Goal: Task Accomplishment & Management: Use online tool/utility

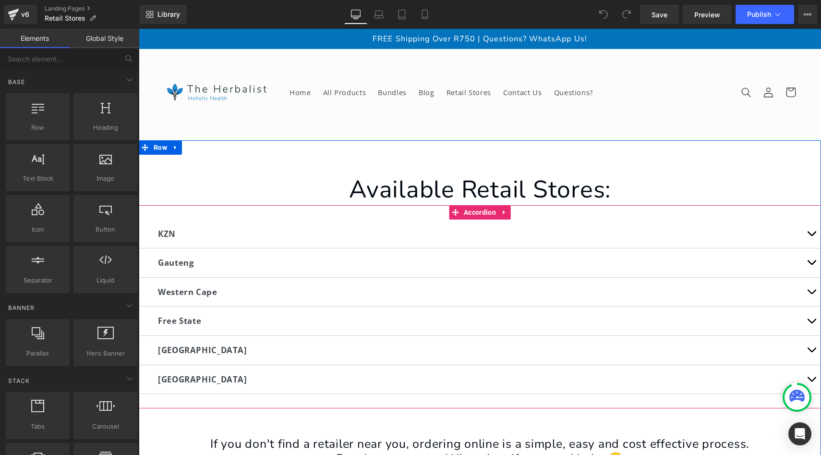
click at [812, 262] on button "button" at bounding box center [811, 262] width 19 height 29
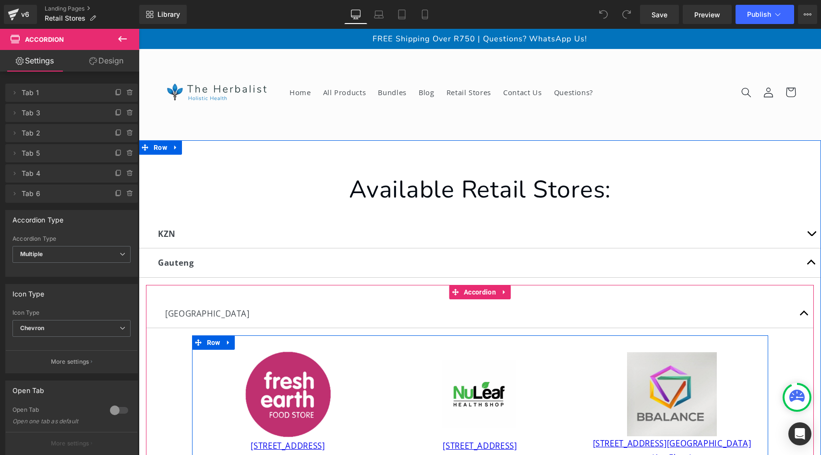
click at [762, 358] on div "Image [STREET_ADDRESS][GEOGRAPHIC_DATA] (1st Floor) (060-5327758) Text Block Row" at bounding box center [672, 417] width 192 height 134
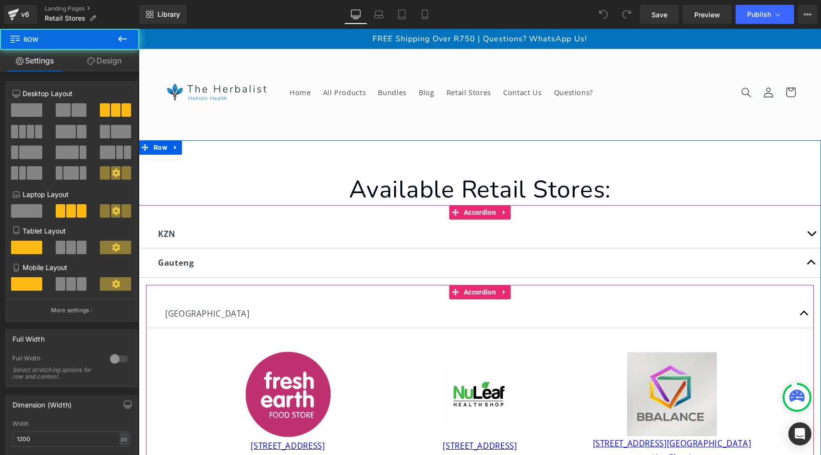
click at [784, 353] on article "Image [STREET_ADDRESS] (011-6464404) Text Block Image [STREET_ADDRESS] (011-432…" at bounding box center [480, 412] width 668 height 168
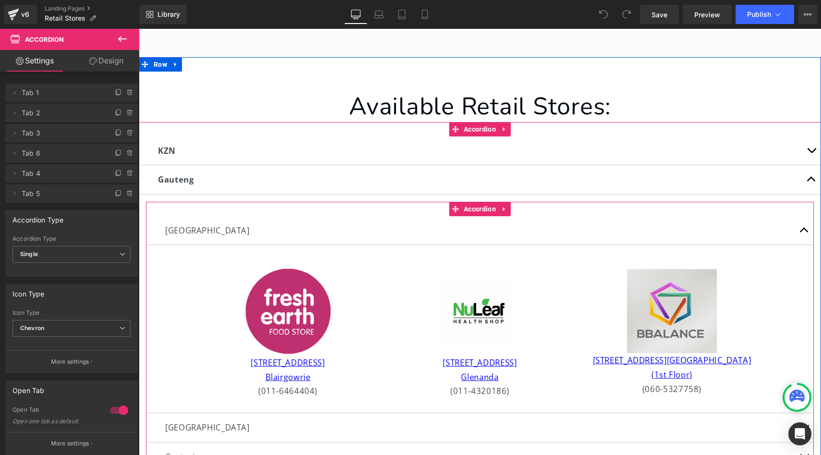
scroll to position [96, 0]
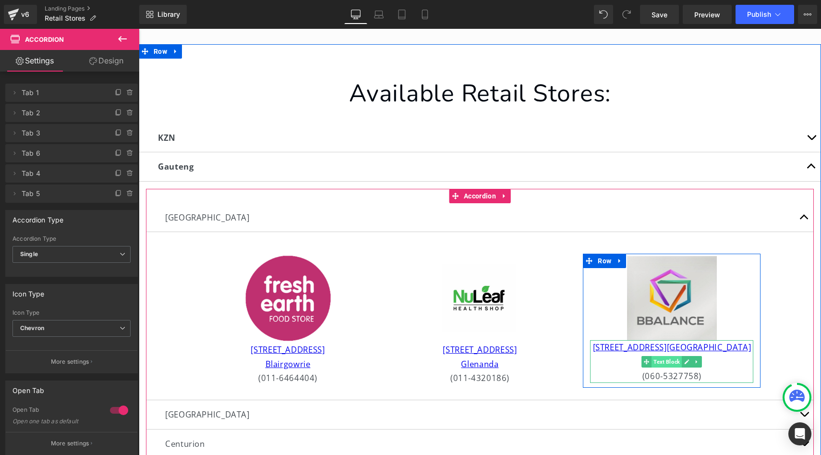
click at [670, 361] on span "Text Block" at bounding box center [667, 362] width 30 height 12
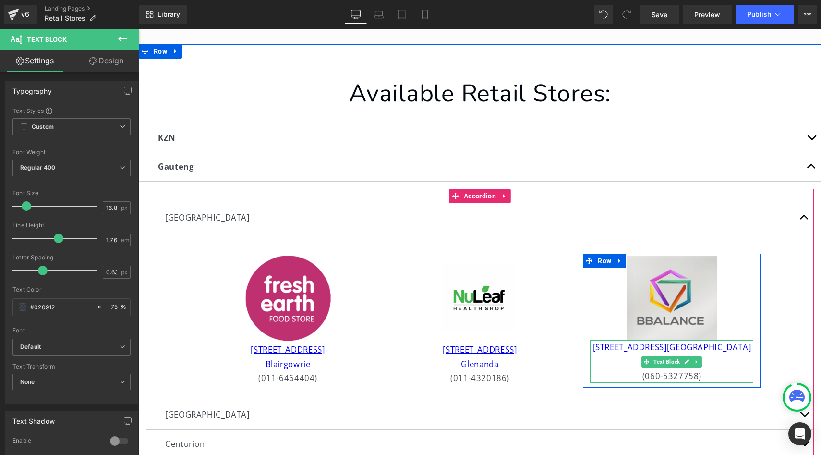
click at [605, 353] on div "[STREET_ADDRESS][GEOGRAPHIC_DATA] (1st Floor) (060-5327758)" at bounding box center [671, 361] width 163 height 43
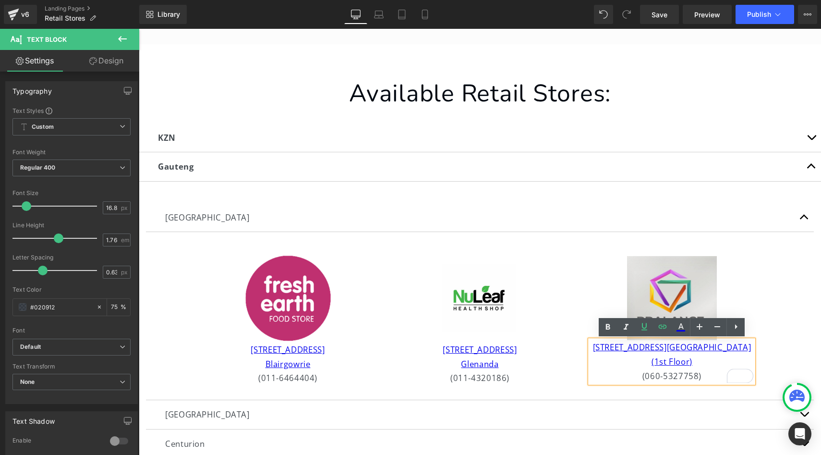
drag, startPoint x: 595, startPoint y: 348, endPoint x: 697, endPoint y: 360, distance: 102.5
click at [697, 360] on div "[STREET_ADDRESS][GEOGRAPHIC_DATA] (1st Floor) (060-5327758)" at bounding box center [671, 361] width 163 height 43
click at [660, 325] on icon at bounding box center [663, 327] width 12 height 12
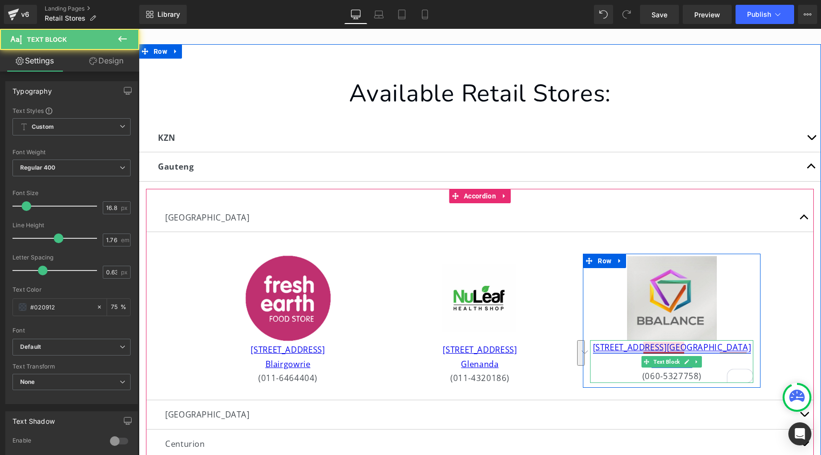
click at [637, 351] on link "[STREET_ADDRESS][GEOGRAPHIC_DATA] (1st Floor)" at bounding box center [672, 353] width 158 height 25
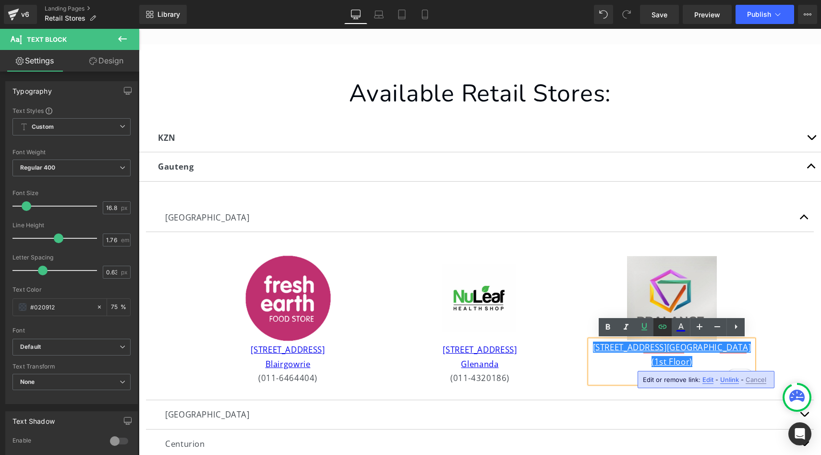
click at [663, 328] on icon at bounding box center [663, 327] width 8 height 4
click at [646, 386] on input "[URL][DOMAIN_NAME]" at bounding box center [635, 383] width 148 height 24
paste input "[DOMAIN_NAME][URL]"
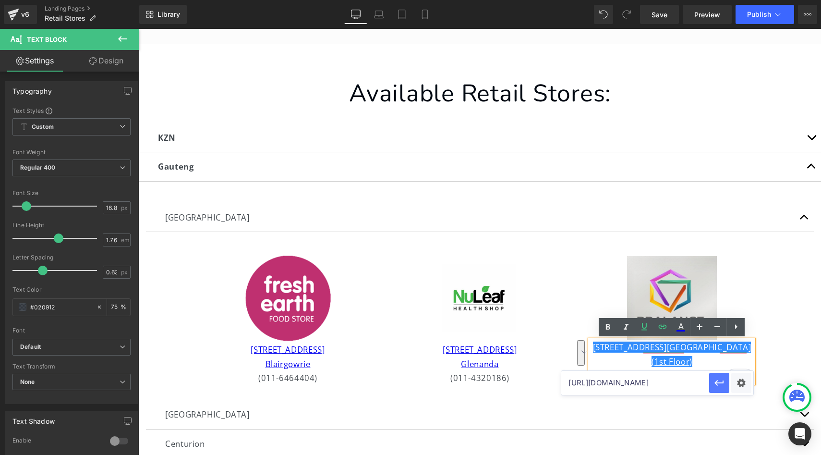
type input "[URL][DOMAIN_NAME]"
click at [724, 384] on icon "button" at bounding box center [720, 383] width 12 height 12
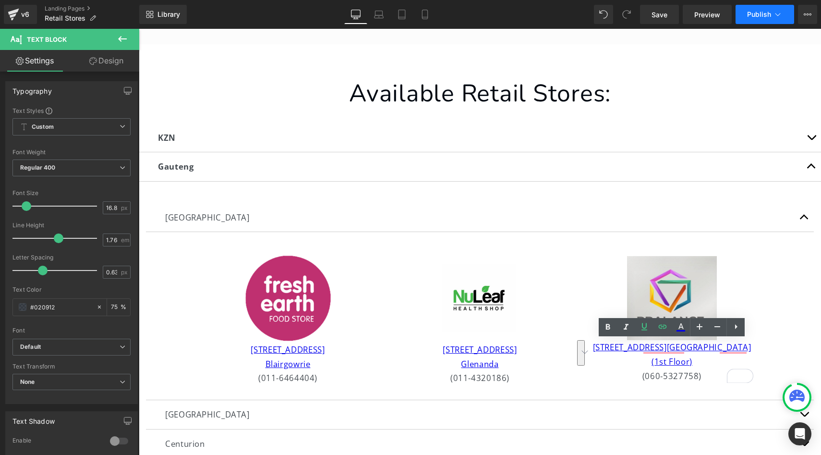
click at [756, 17] on span "Publish" at bounding box center [759, 15] width 24 height 8
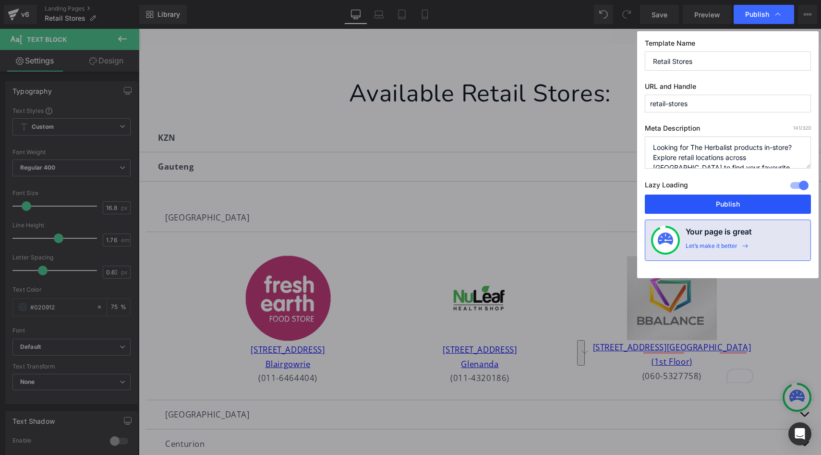
click at [719, 203] on button "Publish" at bounding box center [728, 203] width 166 height 19
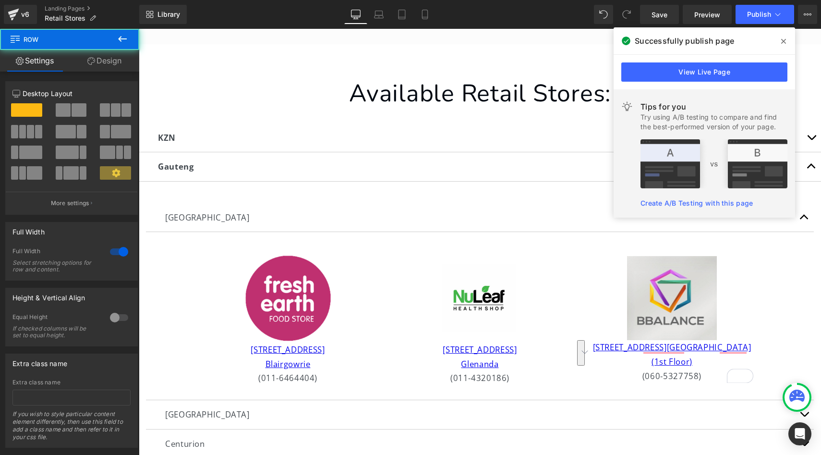
click at [139, 29] on div at bounding box center [139, 29] width 0 height 0
click at [783, 41] on icon at bounding box center [783, 41] width 5 height 5
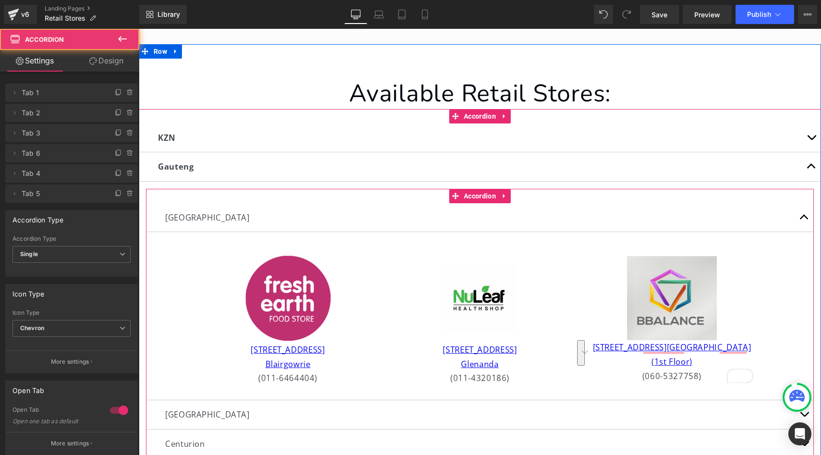
click at [803, 217] on button "button" at bounding box center [804, 217] width 19 height 29
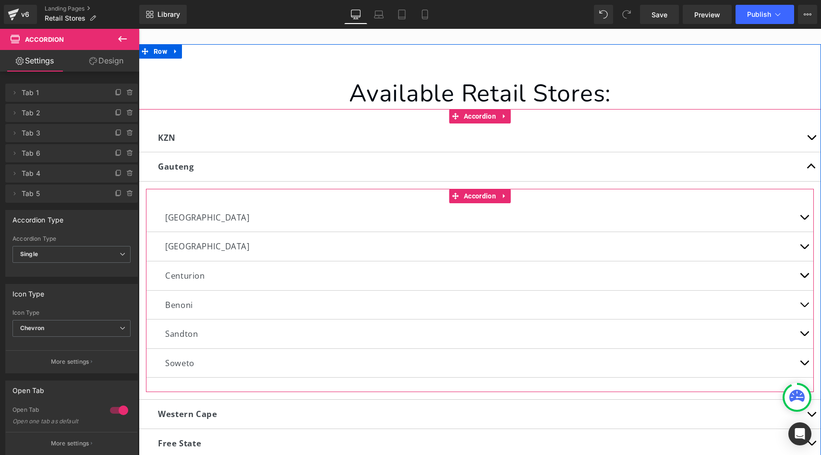
click at [804, 278] on span "button" at bounding box center [804, 278] width 0 height 0
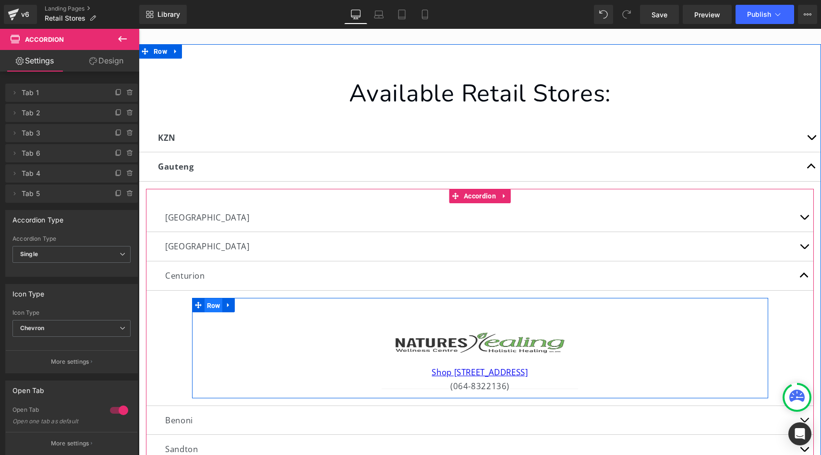
click at [206, 302] on span "Row" at bounding box center [214, 305] width 18 height 14
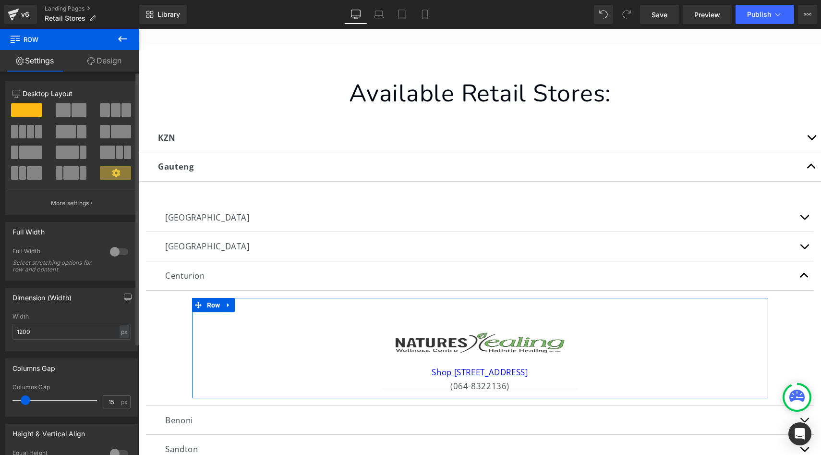
click at [73, 113] on span at bounding box center [79, 109] width 15 height 13
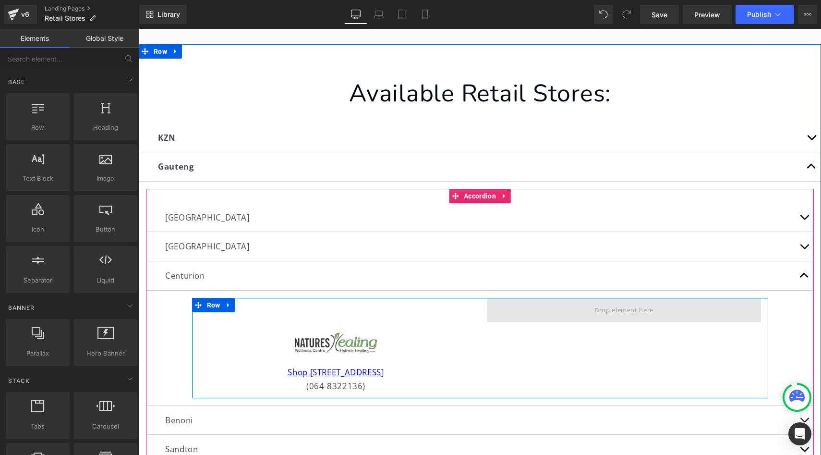
click at [625, 308] on span at bounding box center [624, 310] width 66 height 16
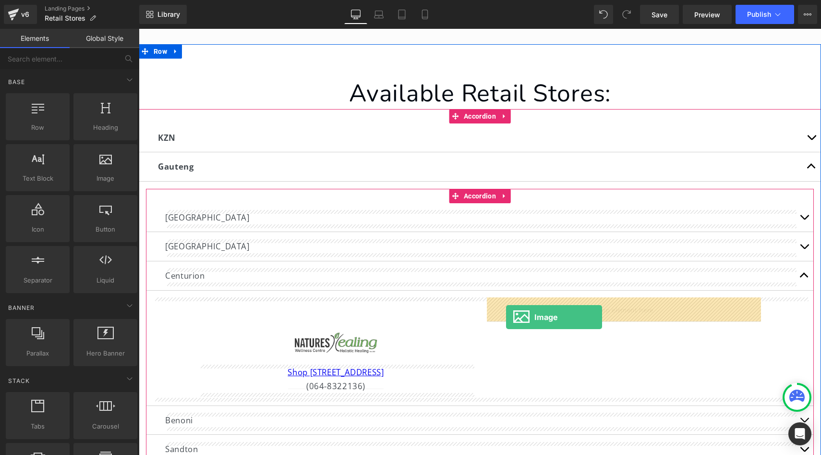
drag, startPoint x: 240, startPoint y: 206, endPoint x: 506, endPoint y: 317, distance: 288.5
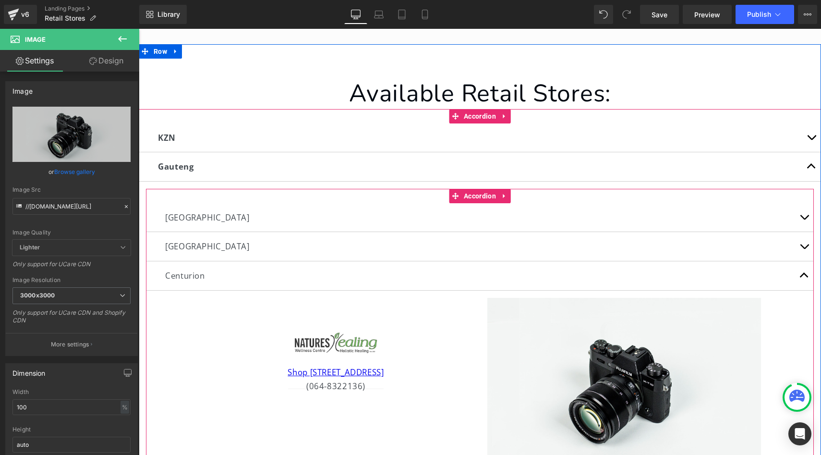
click at [796, 317] on article "Image Shop 14 Eldosquare, [STREET_ADDRESS] (064-8322136) Text Block Image Row" at bounding box center [480, 391] width 668 height 201
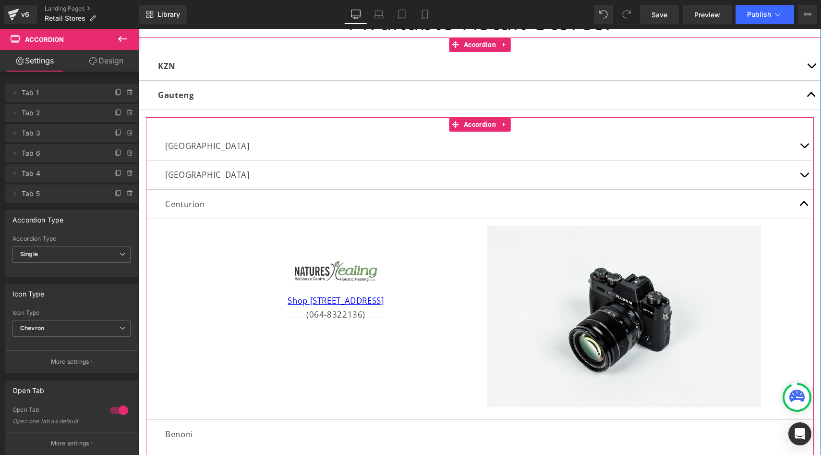
scroll to position [173, 0]
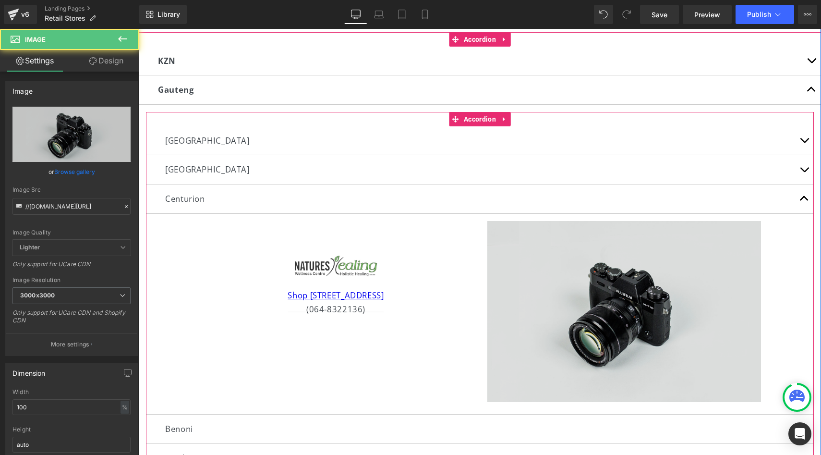
click at [613, 309] on div "Image" at bounding box center [624, 312] width 274 height 182
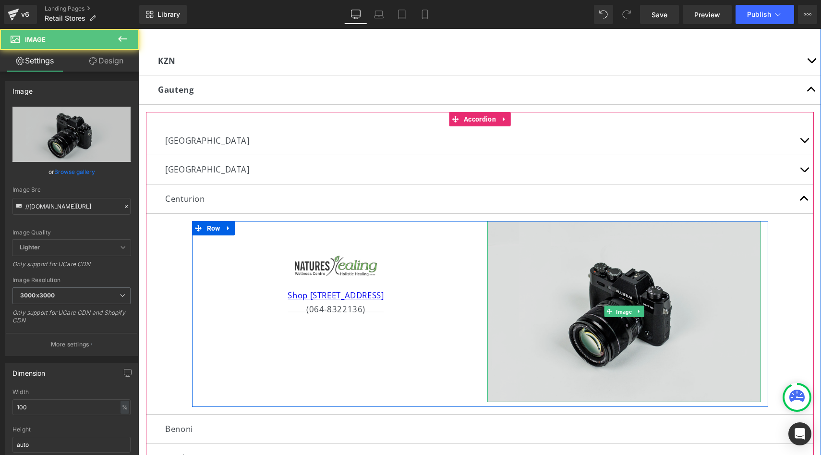
click at [614, 309] on span "Image" at bounding box center [624, 312] width 20 height 12
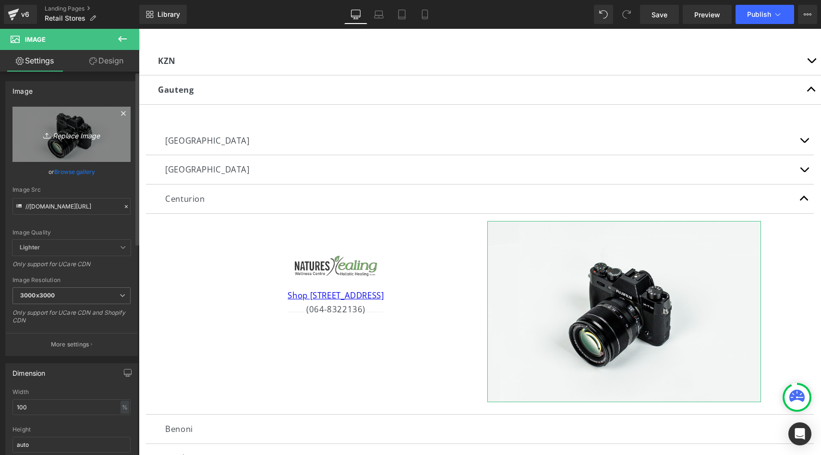
click at [84, 142] on link "Replace Image" at bounding box center [71, 134] width 118 height 55
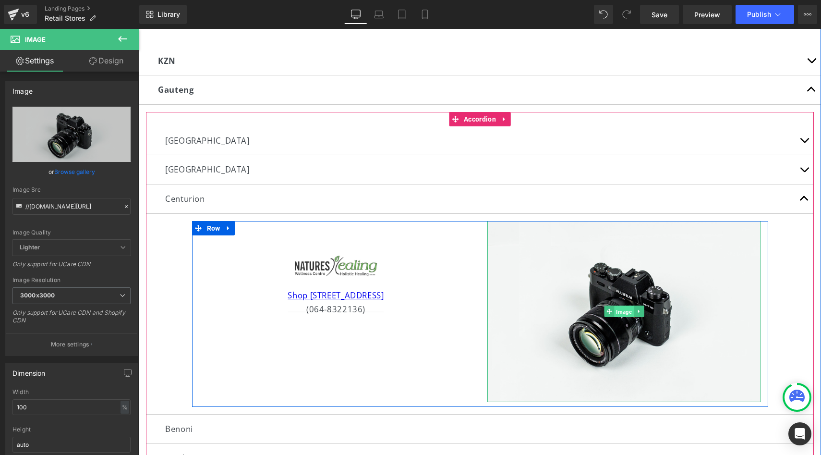
click at [622, 315] on span "Image" at bounding box center [624, 312] width 20 height 12
click at [635, 316] on link at bounding box center [639, 311] width 10 height 12
click at [610, 313] on link "Image" at bounding box center [604, 311] width 30 height 12
click at [619, 311] on span "Image" at bounding box center [624, 312] width 20 height 12
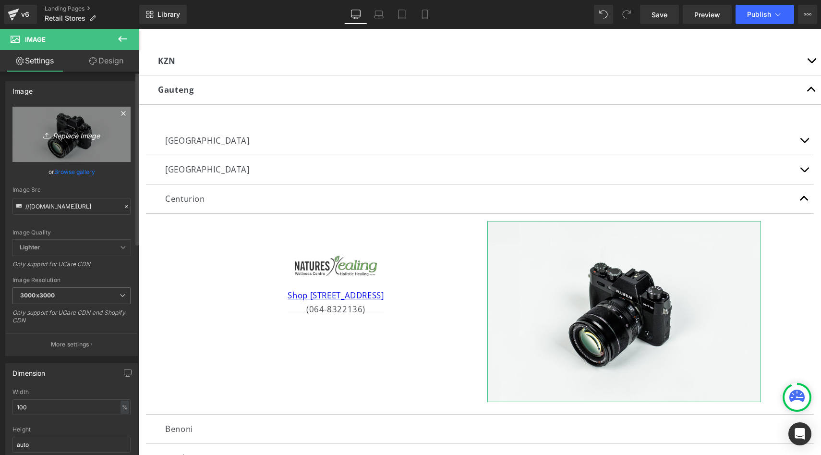
click at [68, 131] on icon "Replace Image" at bounding box center [71, 134] width 77 height 12
type input "C:\fakepath\Untitled design.jpg"
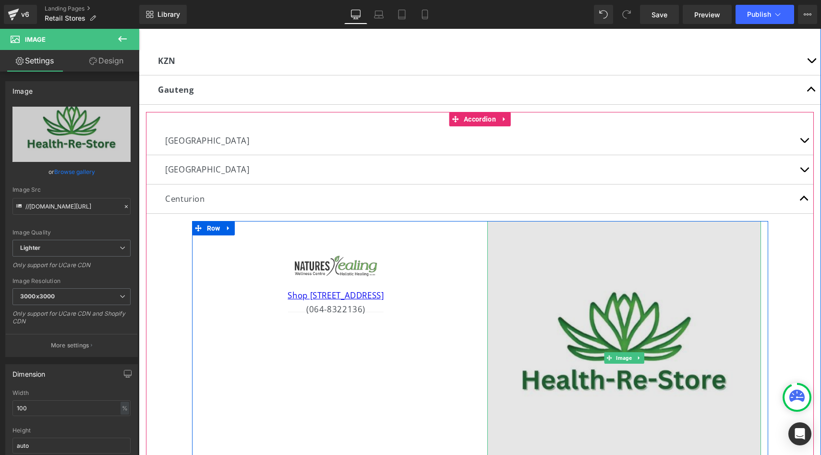
click at [725, 327] on img at bounding box center [624, 358] width 274 height 274
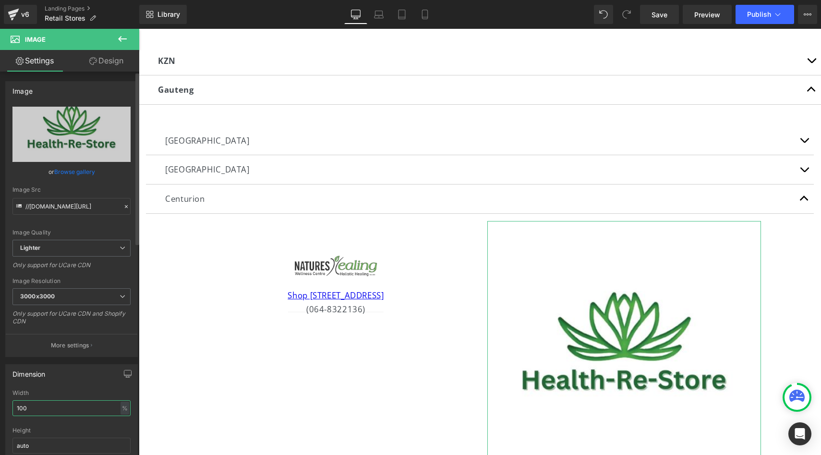
click at [71, 409] on input "100" at bounding box center [71, 408] width 118 height 16
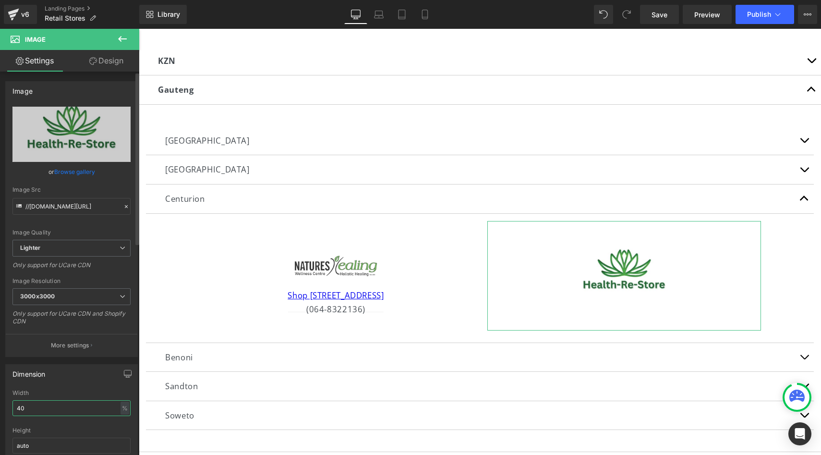
type input "4"
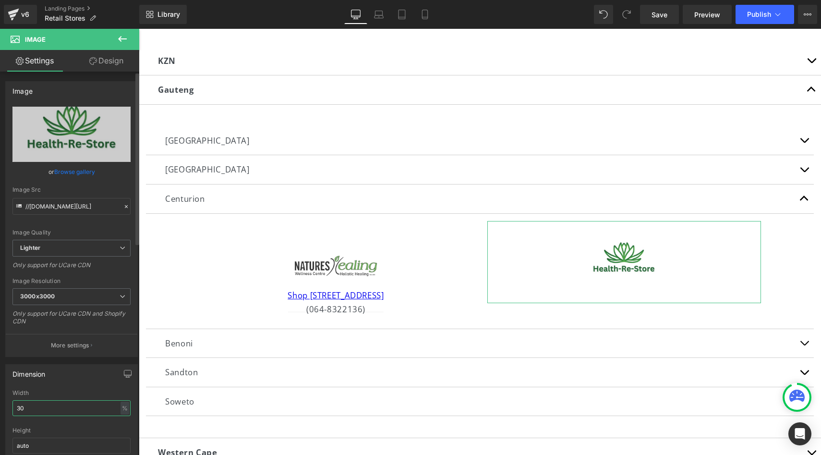
type input "3"
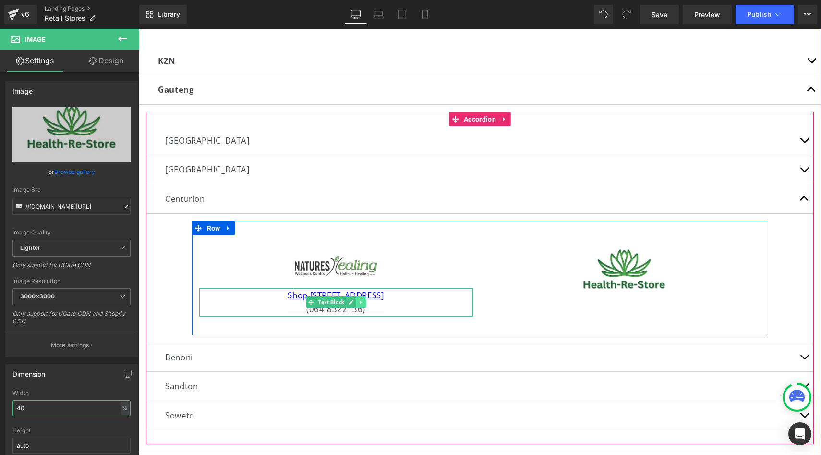
type input "40"
click at [363, 302] on icon at bounding box center [360, 302] width 5 height 6
click at [355, 302] on icon at bounding box center [355, 302] width 5 height 5
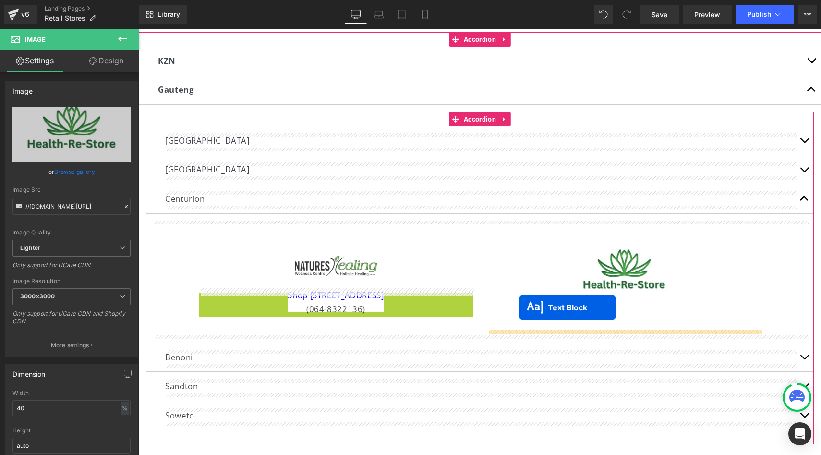
drag, startPoint x: 308, startPoint y: 308, endPoint x: 520, endPoint y: 307, distance: 212.2
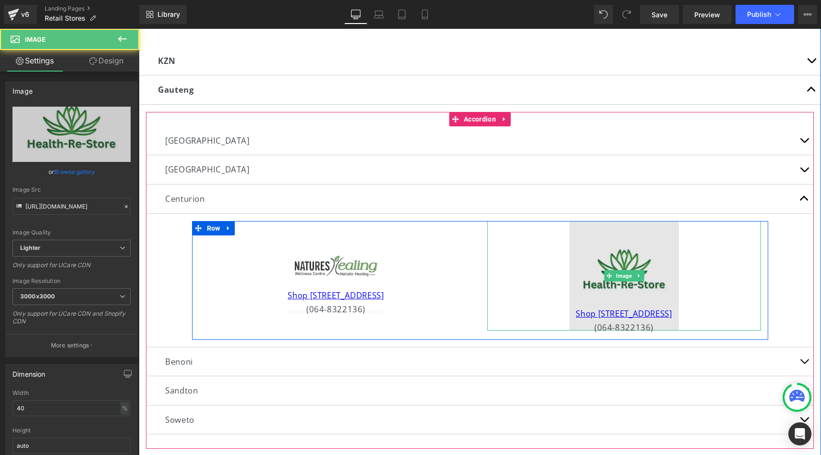
click at [576, 279] on img at bounding box center [623, 275] width 109 height 109
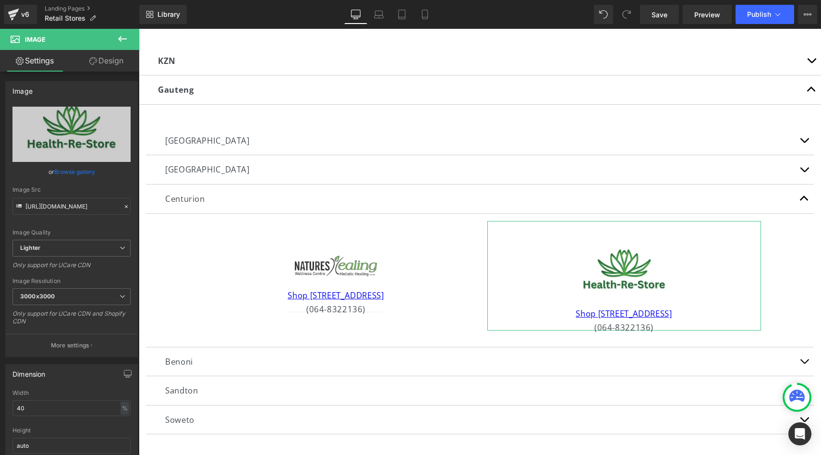
click at [112, 65] on link "Design" at bounding box center [107, 61] width 70 height 22
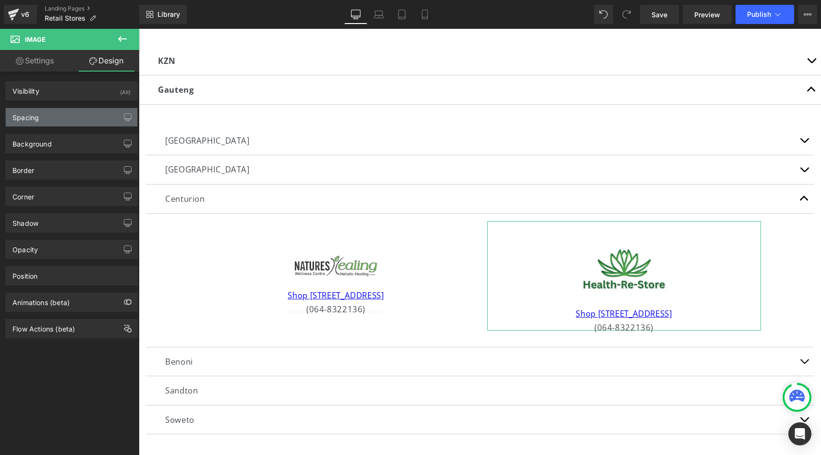
click at [80, 114] on div "Spacing" at bounding box center [72, 117] width 132 height 18
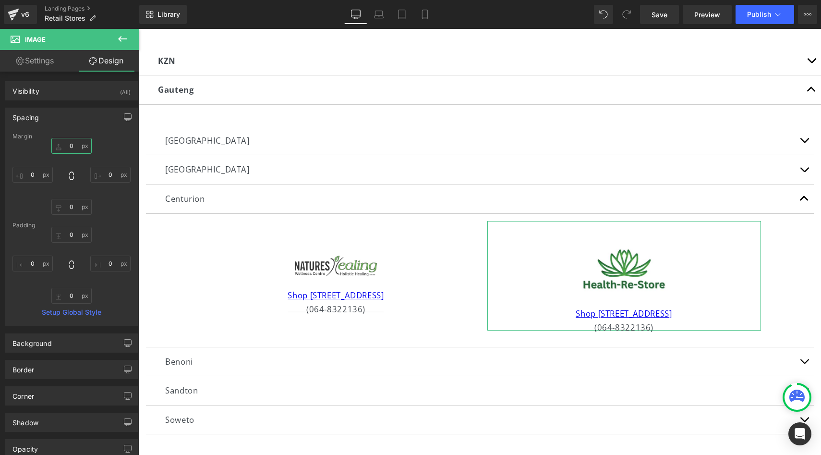
click at [73, 145] on input "0" at bounding box center [71, 146] width 40 height 16
type input "-20"
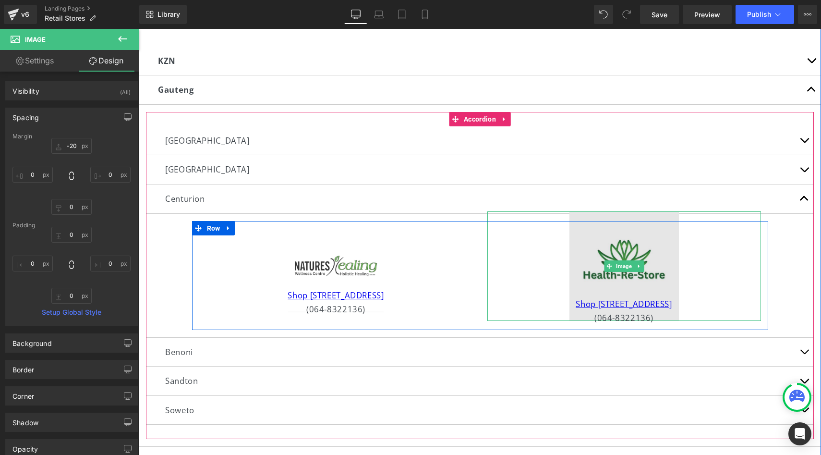
click at [660, 245] on img at bounding box center [623, 265] width 109 height 109
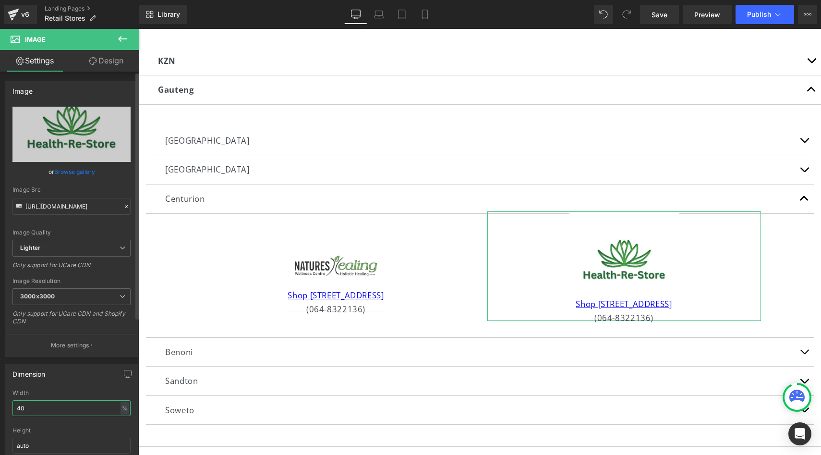
click at [59, 406] on input "40" at bounding box center [71, 408] width 118 height 16
type input "4"
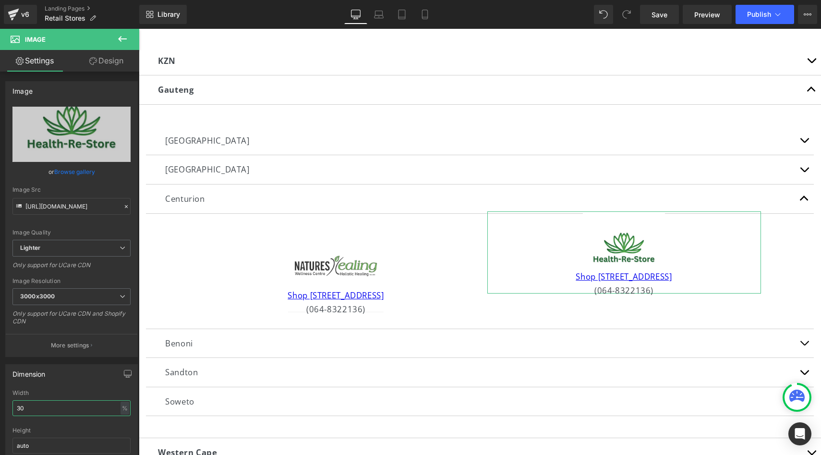
type input "30"
click at [99, 62] on link "Design" at bounding box center [107, 61] width 70 height 22
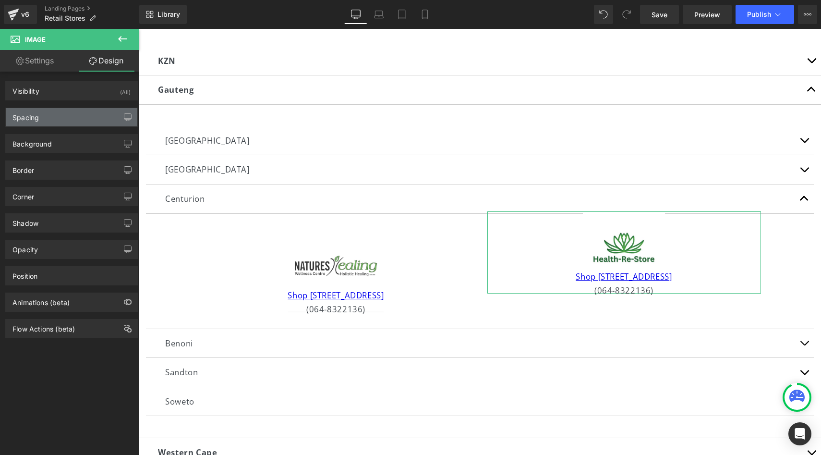
click at [91, 118] on div "Spacing" at bounding box center [72, 117] width 132 height 18
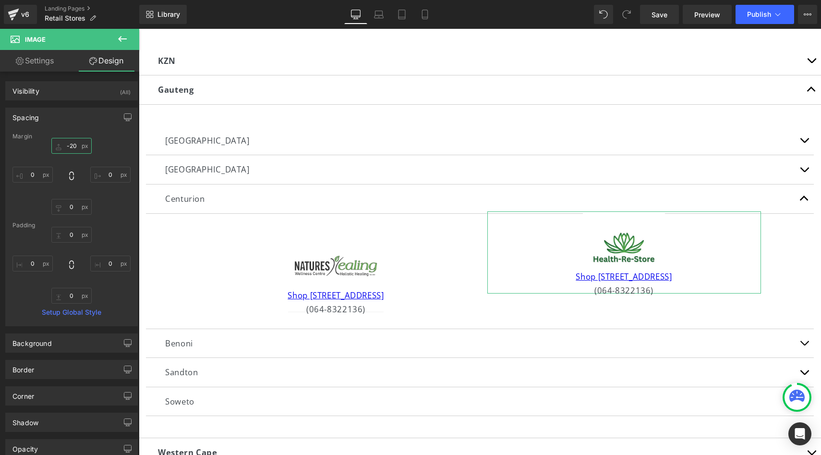
click at [77, 150] on input "-20" at bounding box center [71, 146] width 40 height 16
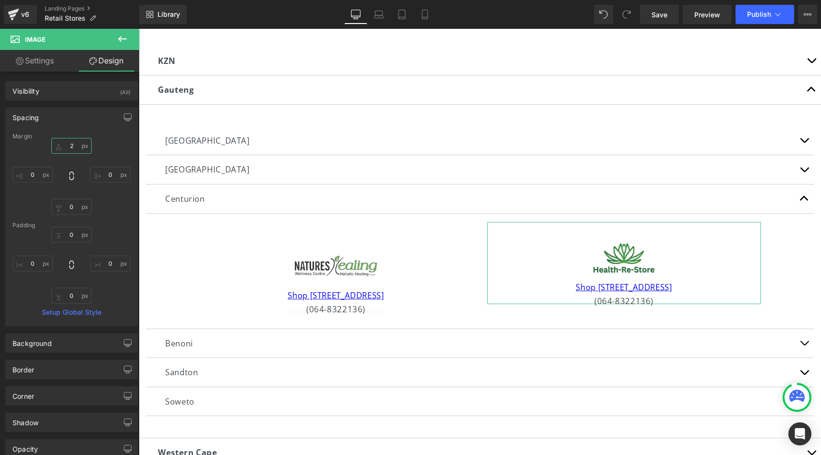
type input "20"
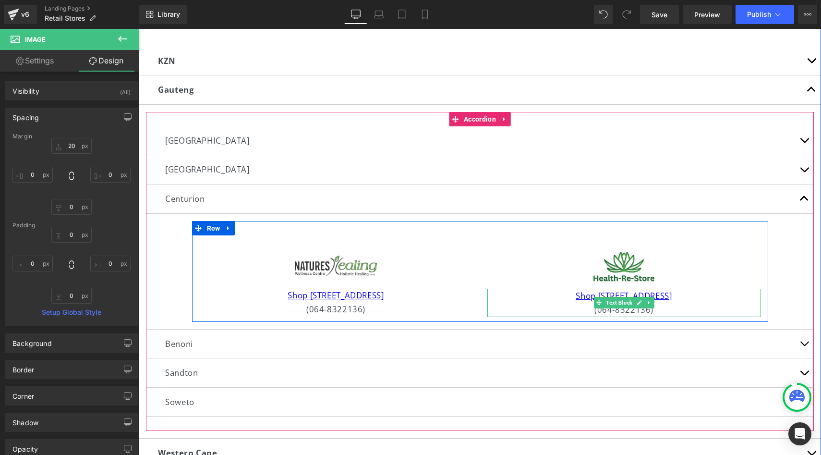
click at [668, 307] on div "(064-8322136)" at bounding box center [624, 310] width 274 height 14
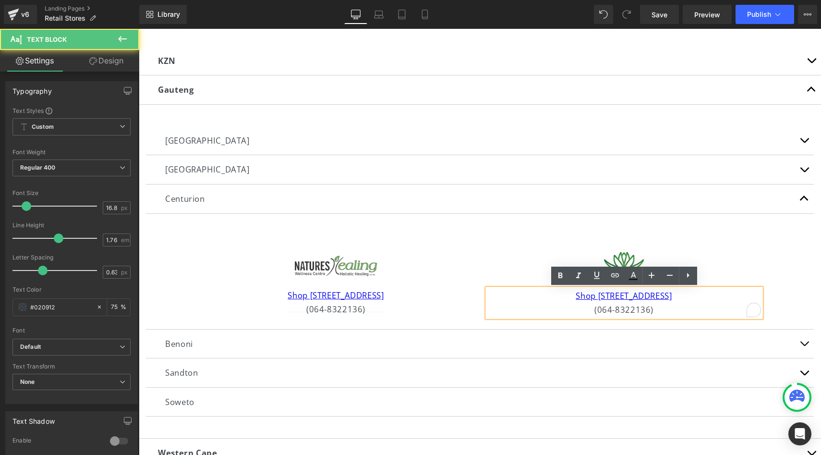
click at [668, 307] on div "(064-8322136)" at bounding box center [624, 310] width 274 height 14
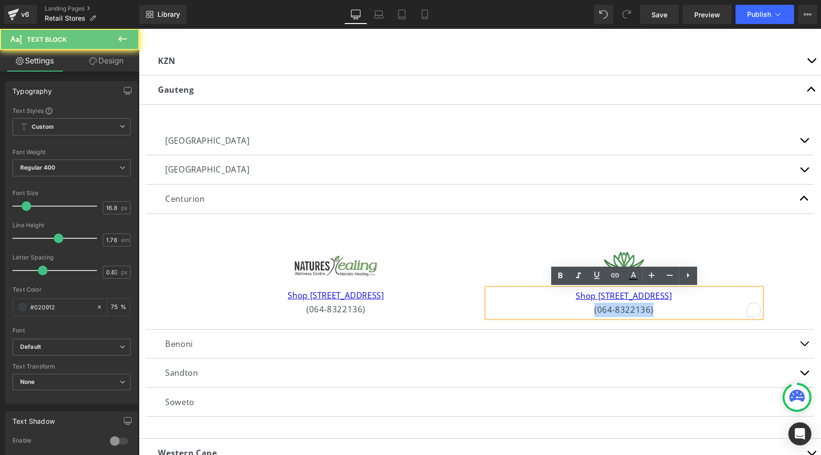
click at [668, 307] on div "(064-8322136)" at bounding box center [624, 310] width 274 height 14
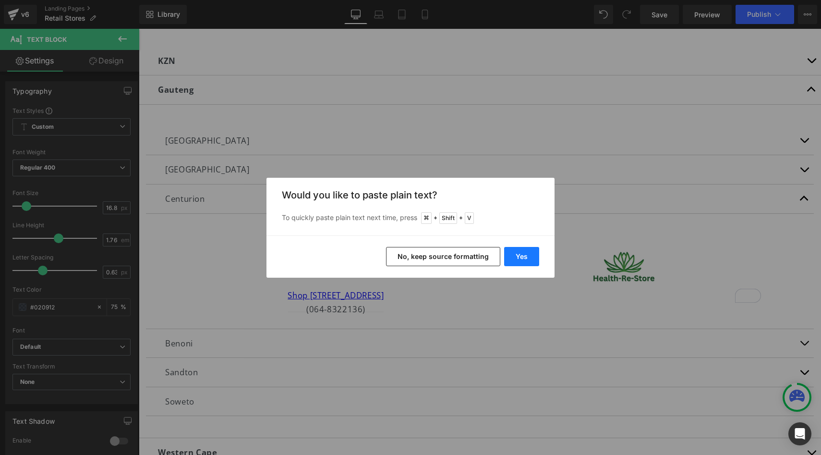
click at [513, 258] on button "Yes" at bounding box center [521, 256] width 35 height 19
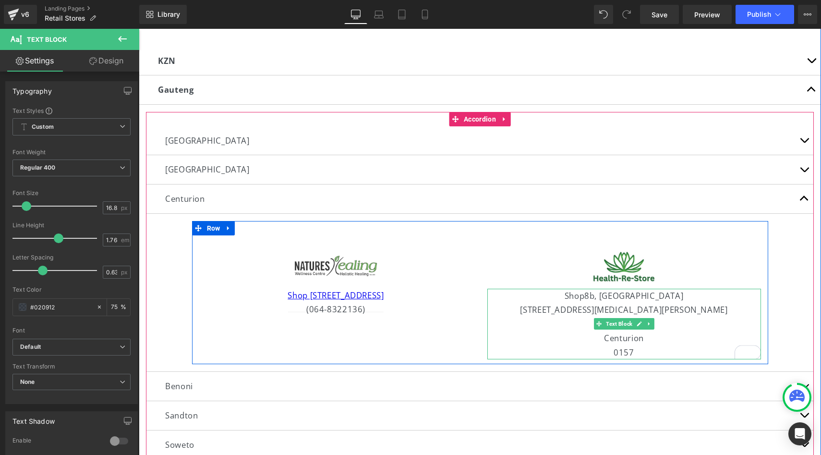
click at [658, 346] on div "0157" at bounding box center [624, 352] width 274 height 14
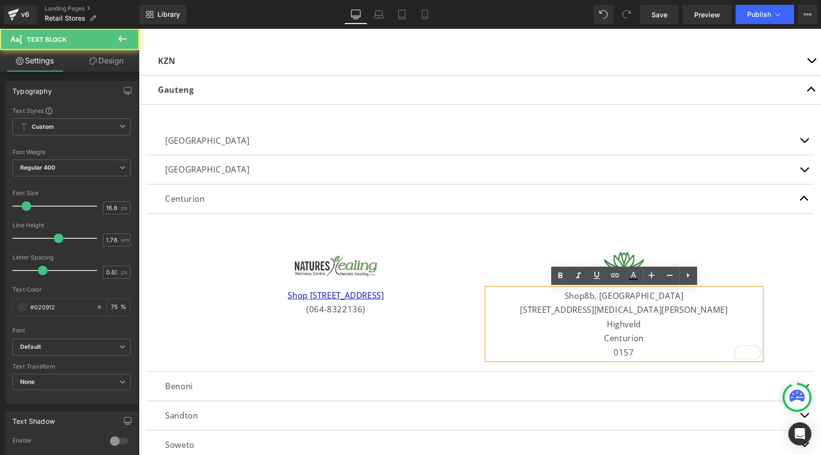
click at [566, 298] on div "Shop8b, [GEOGRAPHIC_DATA] [STREET_ADDRESS][MEDICAL_DATA][PERSON_NAME]" at bounding box center [624, 324] width 274 height 71
click at [564, 298] on div "Shop8b, [GEOGRAPHIC_DATA] [STREET_ADDRESS][MEDICAL_DATA][PERSON_NAME]" at bounding box center [624, 324] width 274 height 71
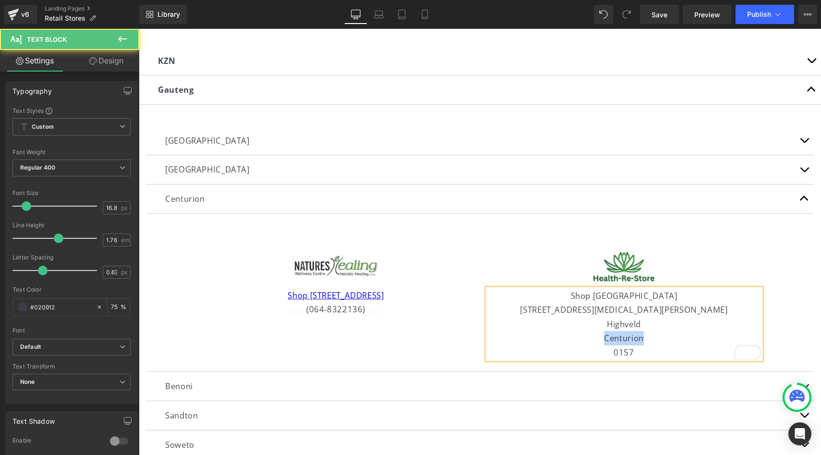
drag, startPoint x: 651, startPoint y: 338, endPoint x: 605, endPoint y: 339, distance: 46.1
click at [605, 339] on div "Centurion" at bounding box center [624, 338] width 274 height 14
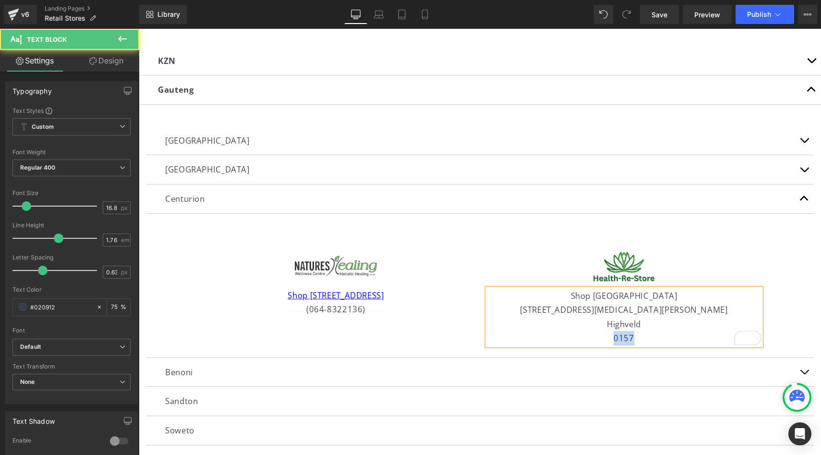
drag, startPoint x: 648, startPoint y: 337, endPoint x: 611, endPoint y: 337, distance: 37.0
click at [611, 337] on div "0157" at bounding box center [624, 338] width 274 height 14
click at [607, 322] on div "Highveld" at bounding box center [624, 324] width 274 height 14
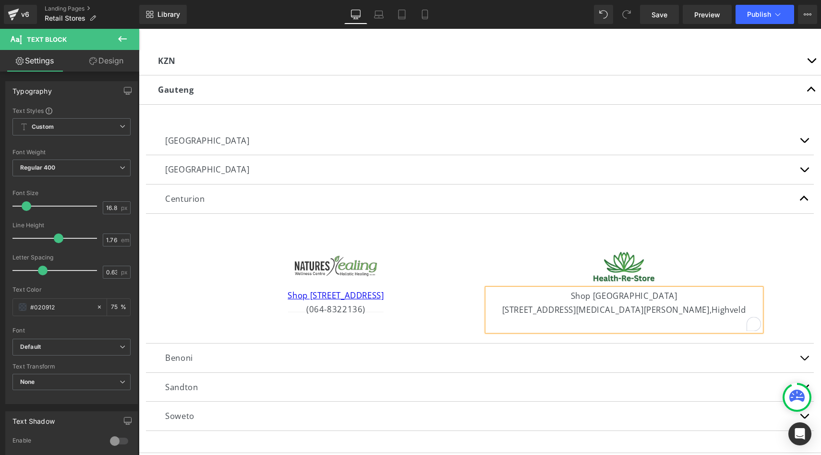
click at [701, 313] on div "[STREET_ADDRESS][MEDICAL_DATA][PERSON_NAME]" at bounding box center [624, 310] width 274 height 14
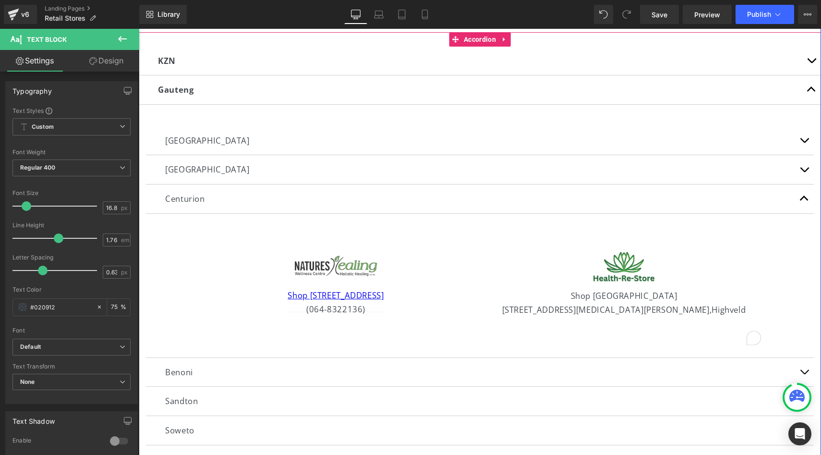
click at [518, 41] on div "KZN Text Block [GEOGRAPHIC_DATA]/[GEOGRAPHIC_DATA] Text Block Image [STREET_ADD…" at bounding box center [480, 315] width 682 height 566
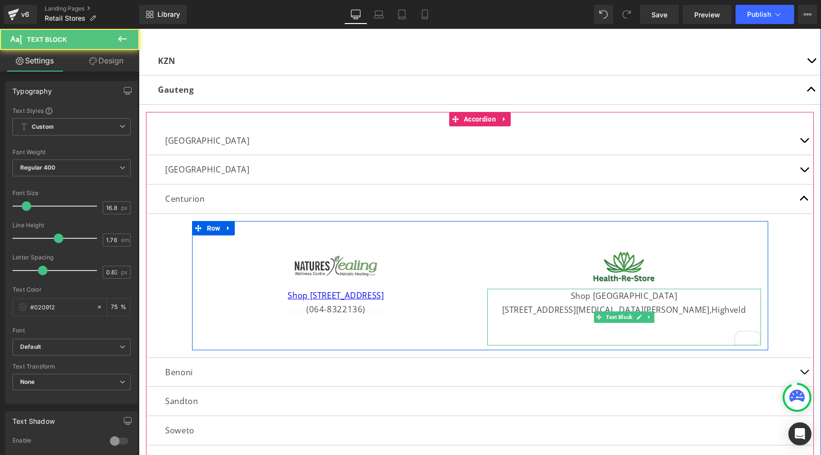
click at [698, 315] on div "[STREET_ADDRESS][MEDICAL_DATA][PERSON_NAME]" at bounding box center [624, 310] width 274 height 14
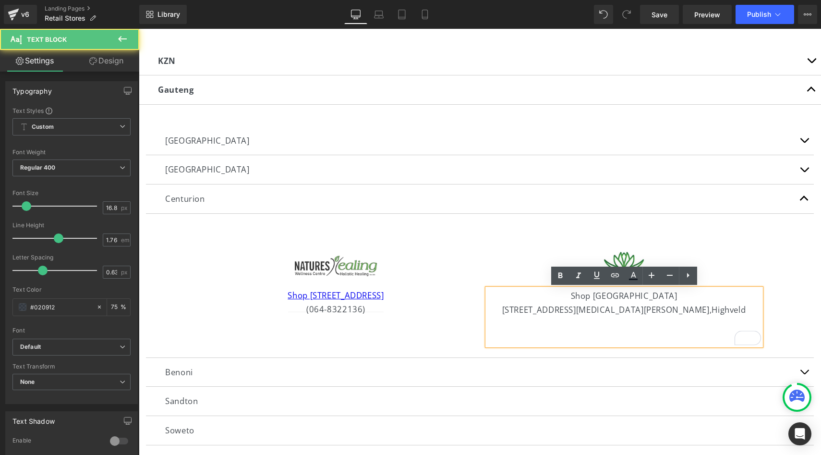
click at [626, 327] on div "To enrich screen reader interactions, please activate Accessibility in Grammarl…" at bounding box center [624, 324] width 274 height 14
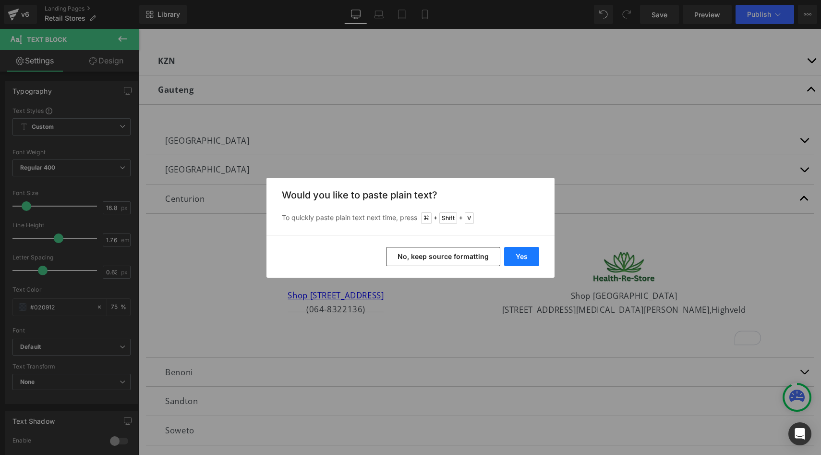
click at [531, 257] on button "Yes" at bounding box center [521, 256] width 35 height 19
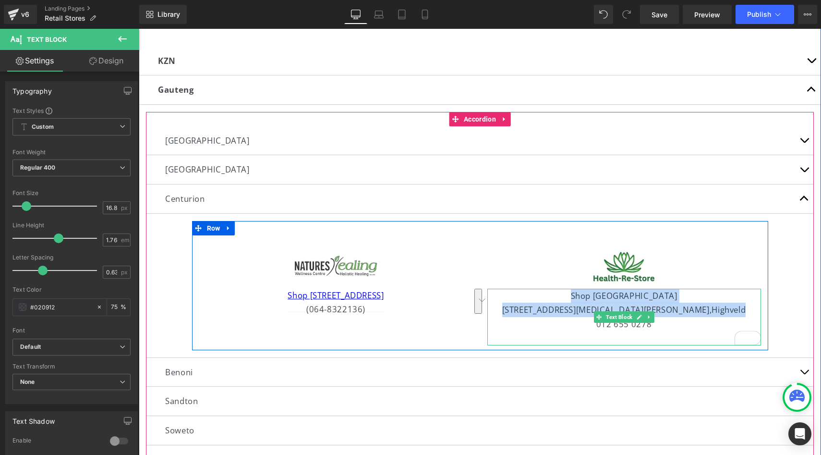
drag, startPoint x: 701, startPoint y: 309, endPoint x: 543, endPoint y: 293, distance: 159.3
click at [543, 293] on div "Shop [STREET_ADDRESS][MEDICAL_DATA][PERSON_NAME] 012 655 0278" at bounding box center [624, 317] width 274 height 57
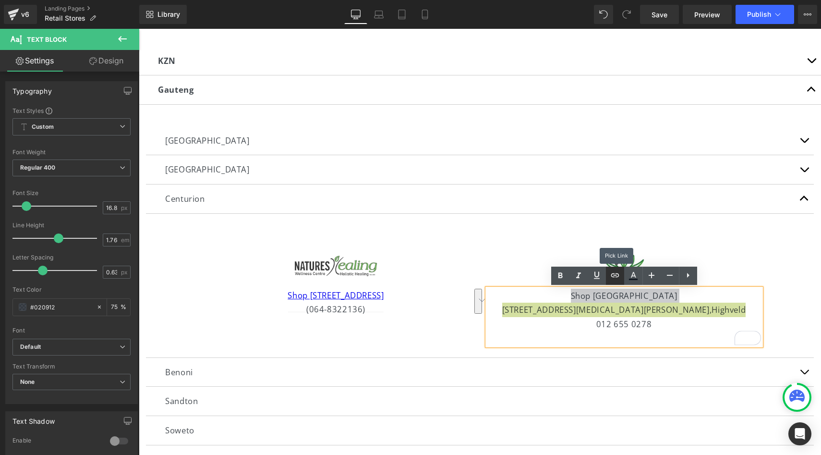
click at [616, 280] on link at bounding box center [615, 275] width 18 height 18
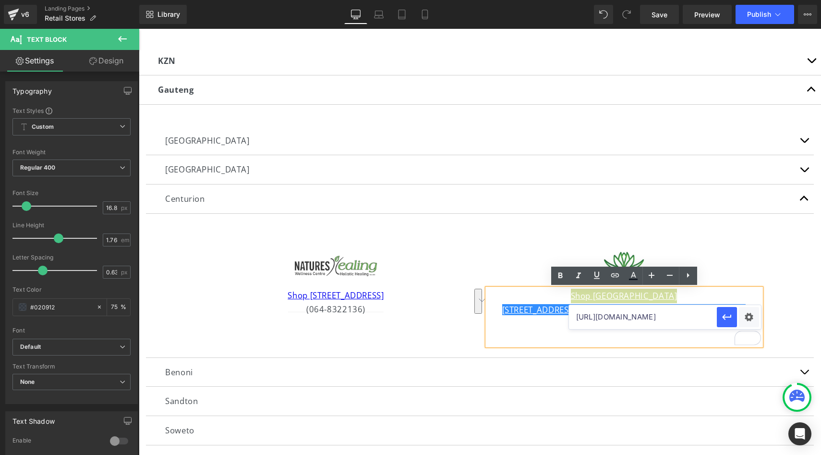
click at [603, 315] on input "[URL][DOMAIN_NAME]" at bounding box center [643, 317] width 148 height 24
paste input "[URL][DOMAIN_NAME]"
type input "[URL][DOMAIN_NAME]"
click at [728, 314] on icon "button" at bounding box center [727, 317] width 12 height 12
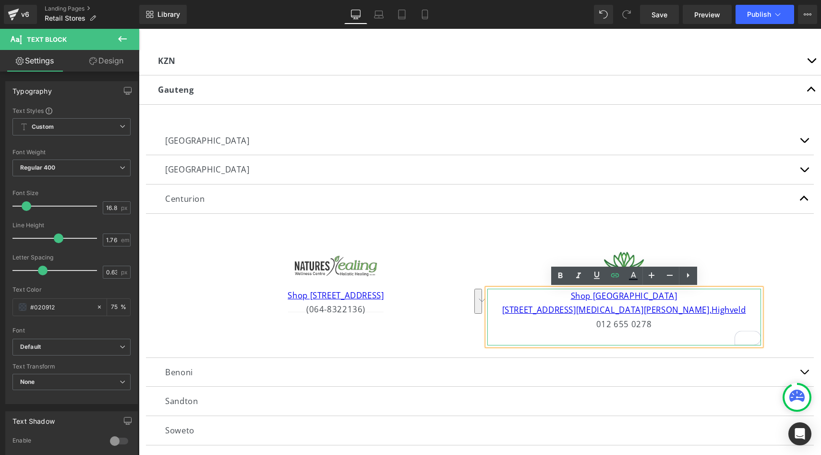
click at [691, 334] on div "To enrich screen reader interactions, please activate Accessibility in Grammarl…" at bounding box center [624, 338] width 274 height 14
click at [787, 326] on article "Image Shop 14 Eldosquare, [STREET_ADDRESS] (064-8322136) Text Block Image Shop …" at bounding box center [480, 286] width 668 height 144
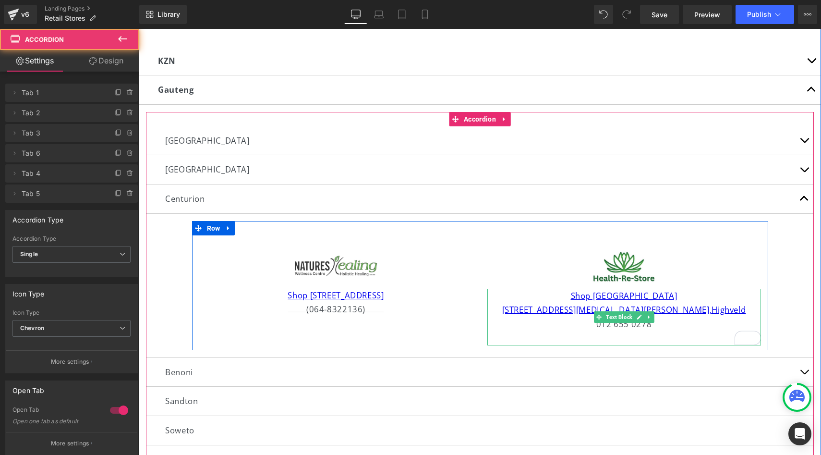
click at [661, 327] on div "012 655 0278" at bounding box center [624, 324] width 274 height 14
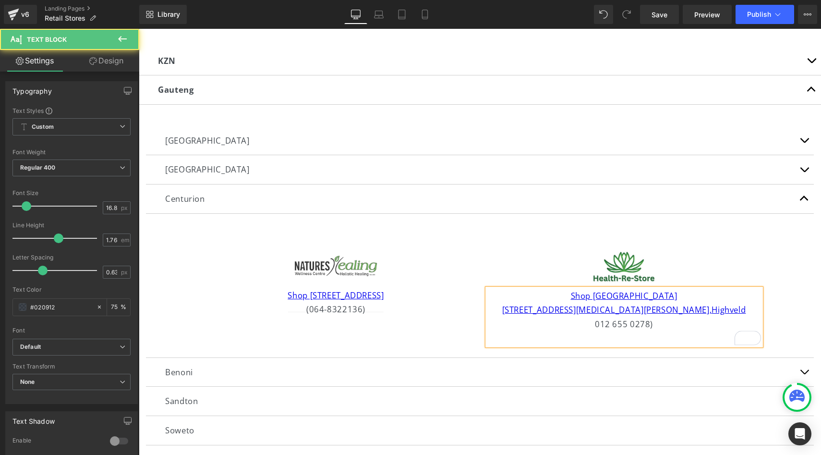
click at [593, 327] on div "012 655 0278)" at bounding box center [624, 324] width 274 height 14
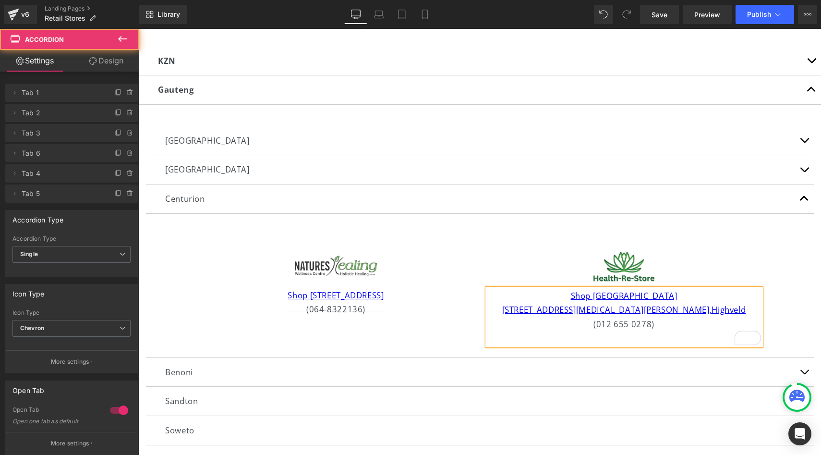
click at [809, 300] on article "Image Shop 14 Eldosquare, [STREET_ADDRESS] (064-8322136) Text Block Image Shop …" at bounding box center [480, 286] width 668 height 144
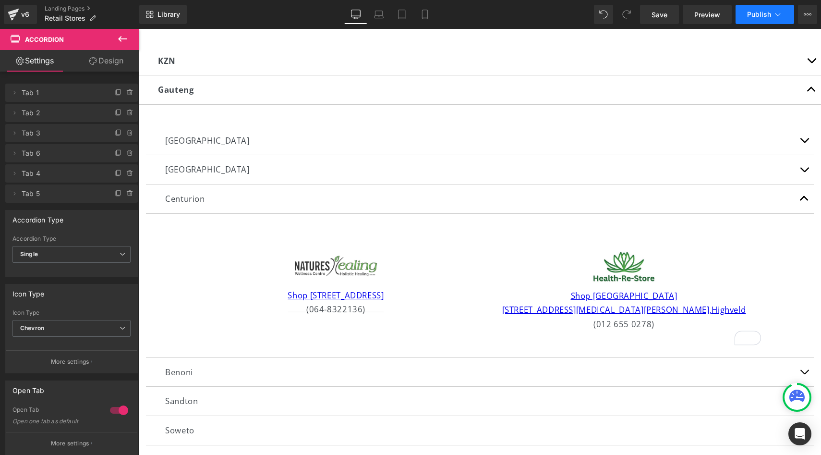
click at [772, 16] on button "Publish" at bounding box center [765, 14] width 59 height 19
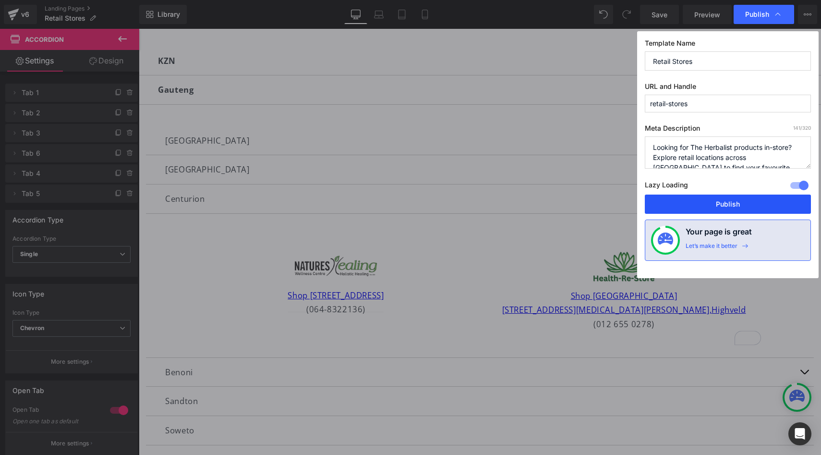
click at [710, 197] on button "Publish" at bounding box center [728, 203] width 166 height 19
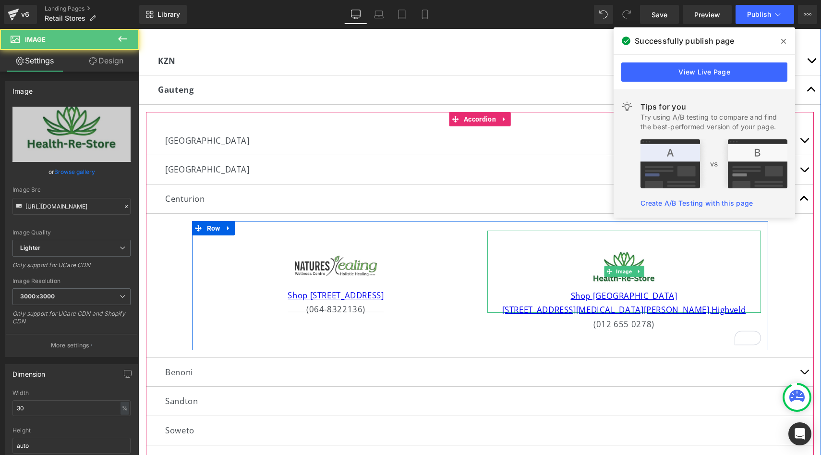
click at [551, 271] on div at bounding box center [624, 271] width 274 height 82
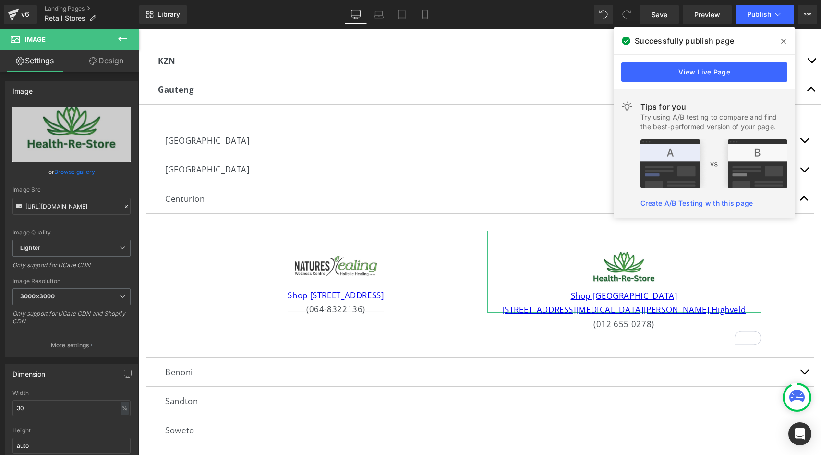
click at [116, 68] on link "Design" at bounding box center [107, 61] width 70 height 22
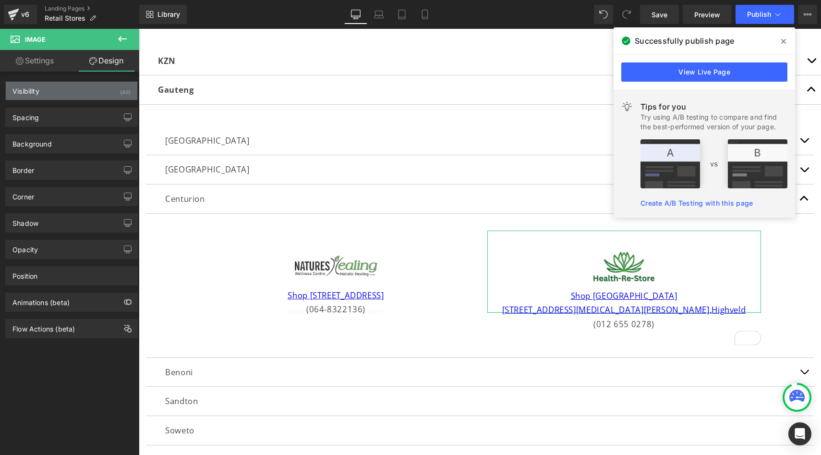
click at [91, 96] on div "Visibility (All)" at bounding box center [72, 91] width 132 height 18
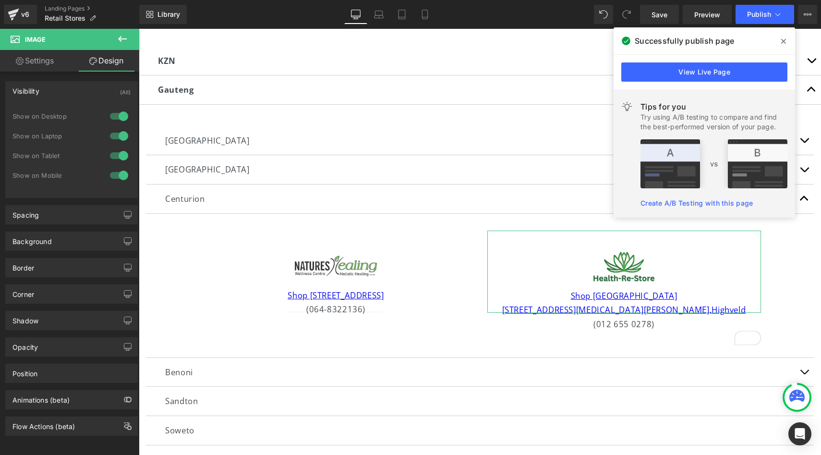
click at [90, 98] on div "Visibility (All)" at bounding box center [72, 91] width 132 height 18
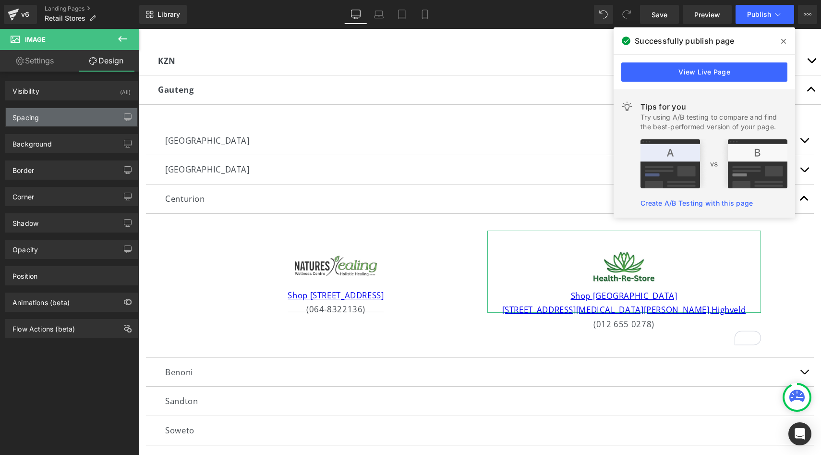
click at [87, 120] on div "Spacing" at bounding box center [72, 117] width 132 height 18
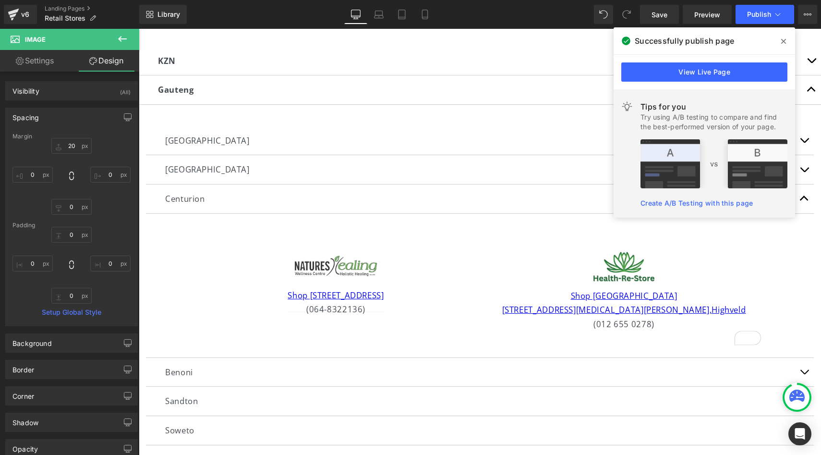
click at [779, 38] on span at bounding box center [783, 41] width 15 height 15
